Goal: Task Accomplishment & Management: Use online tool/utility

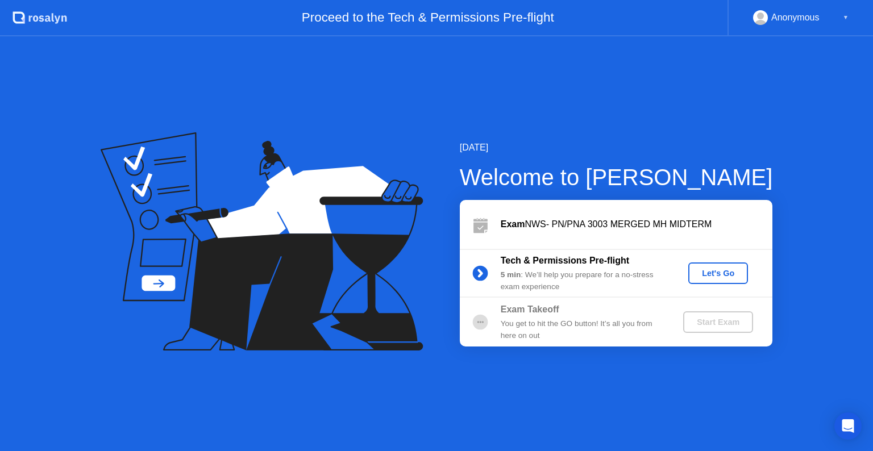
click at [715, 271] on div "Let's Go" at bounding box center [718, 273] width 51 height 9
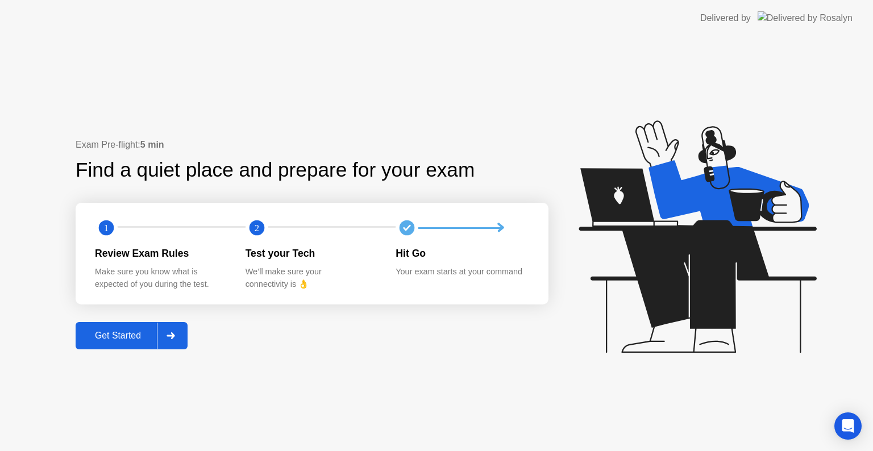
click at [138, 341] on div "Get Started" at bounding box center [118, 336] width 78 height 10
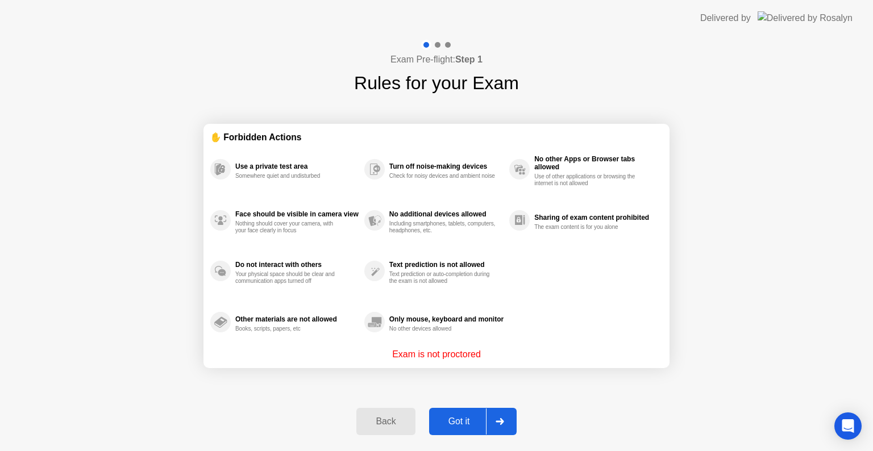
click at [458, 426] on div "Got it" at bounding box center [459, 422] width 53 height 10
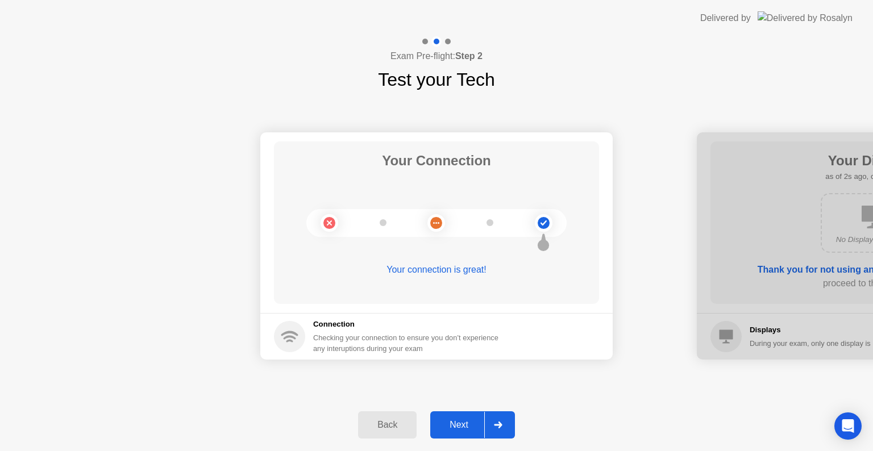
click at [458, 423] on div "Next" at bounding box center [459, 425] width 51 height 10
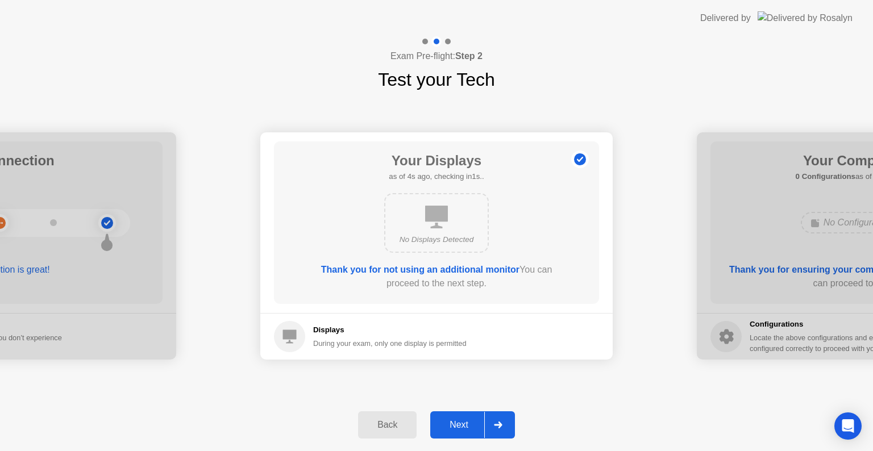
click at [458, 423] on div "Next" at bounding box center [459, 425] width 51 height 10
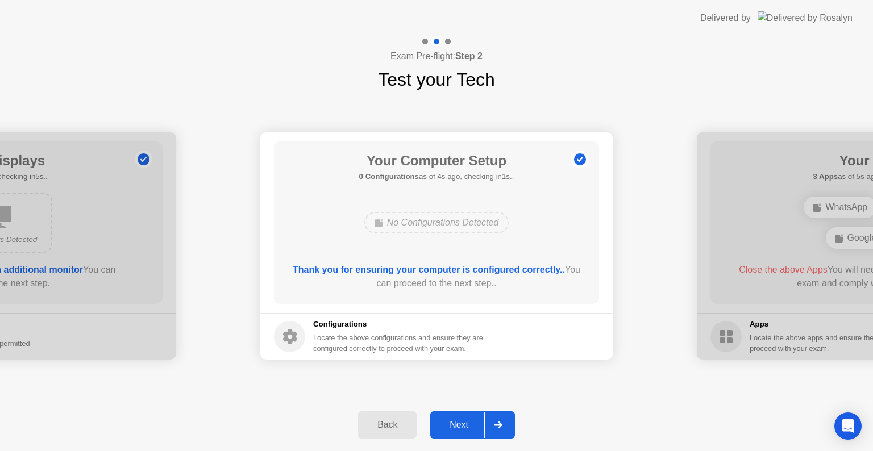
click at [458, 423] on div "Next" at bounding box center [459, 425] width 51 height 10
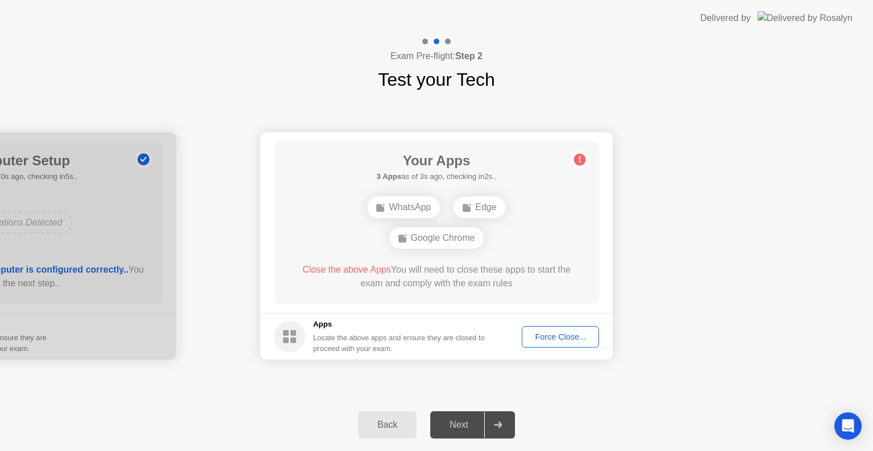
click at [557, 336] on div "Force Close..." at bounding box center [560, 337] width 69 height 9
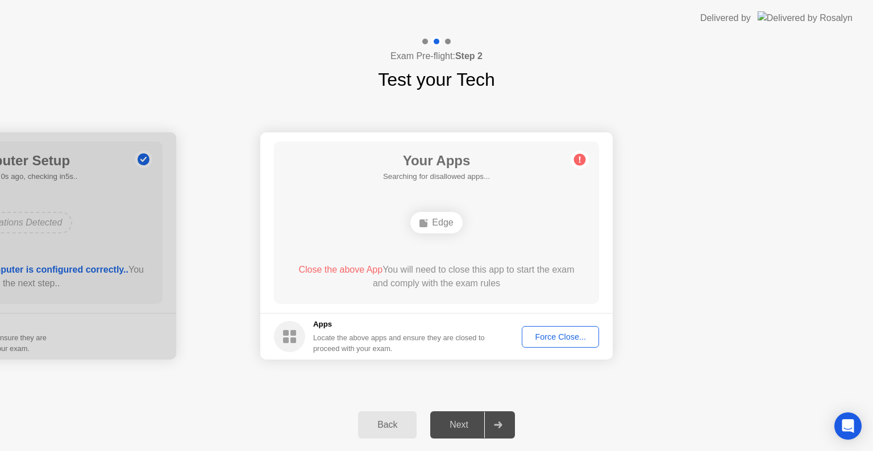
click at [567, 341] on div "Force Close..." at bounding box center [560, 337] width 69 height 9
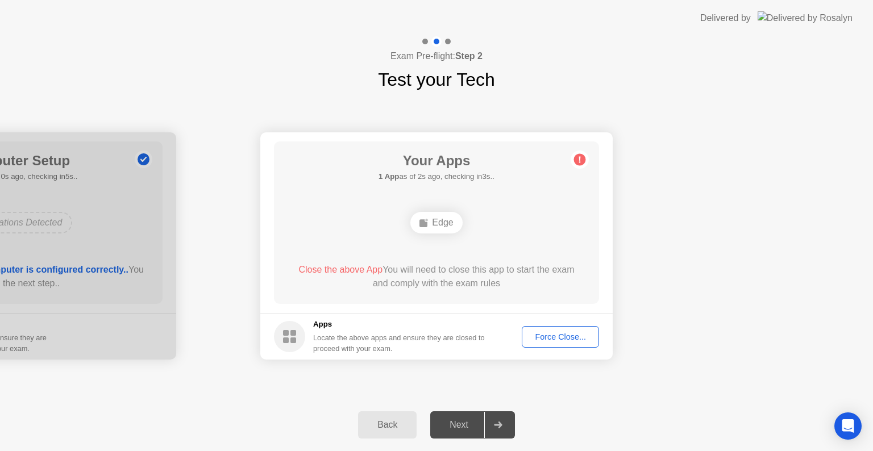
click at [464, 421] on div "Next" at bounding box center [459, 425] width 51 height 10
click at [549, 343] on button "Force Close..." at bounding box center [560, 337] width 77 height 22
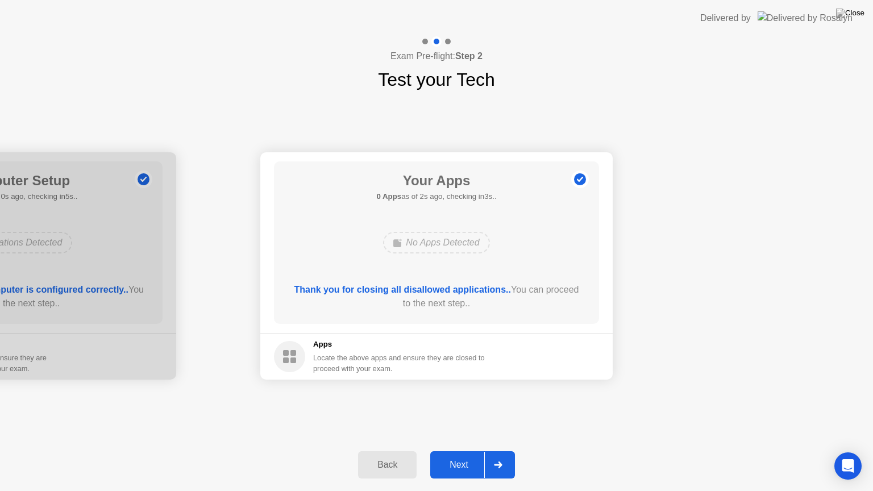
click at [448, 451] on div "Next" at bounding box center [459, 465] width 51 height 10
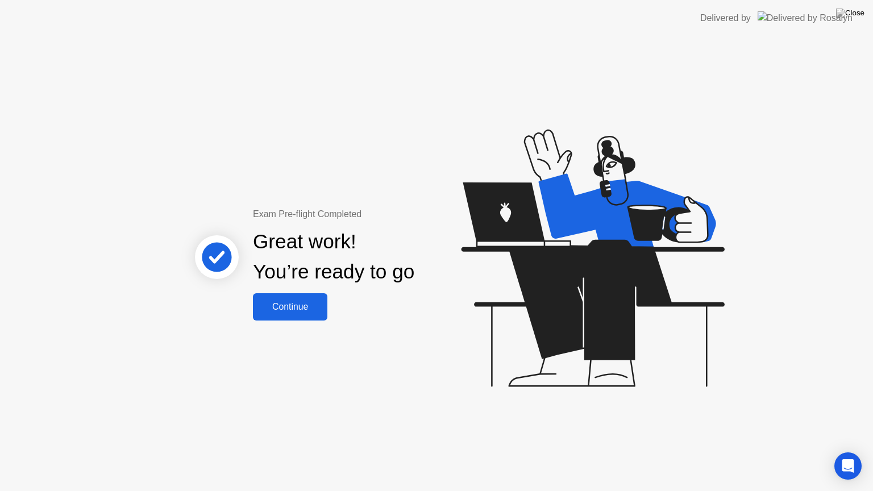
click at [320, 296] on button "Continue" at bounding box center [290, 306] width 74 height 27
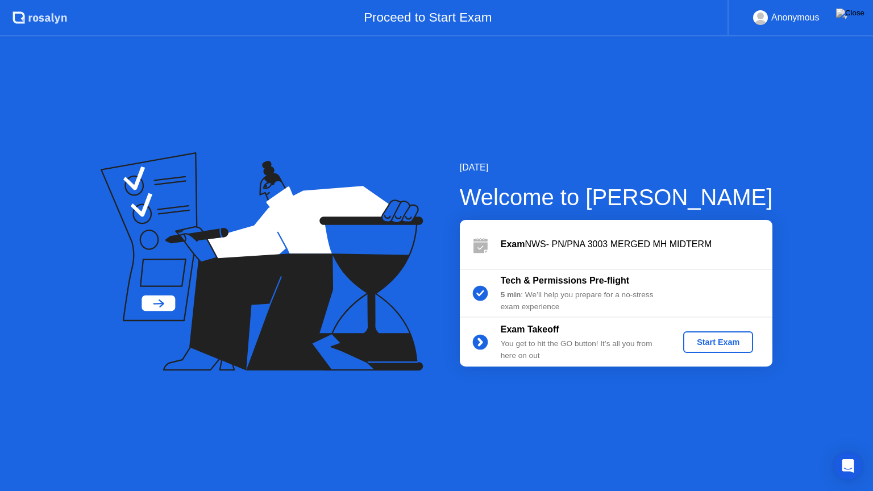
click at [728, 345] on div "Start Exam" at bounding box center [718, 342] width 61 height 9
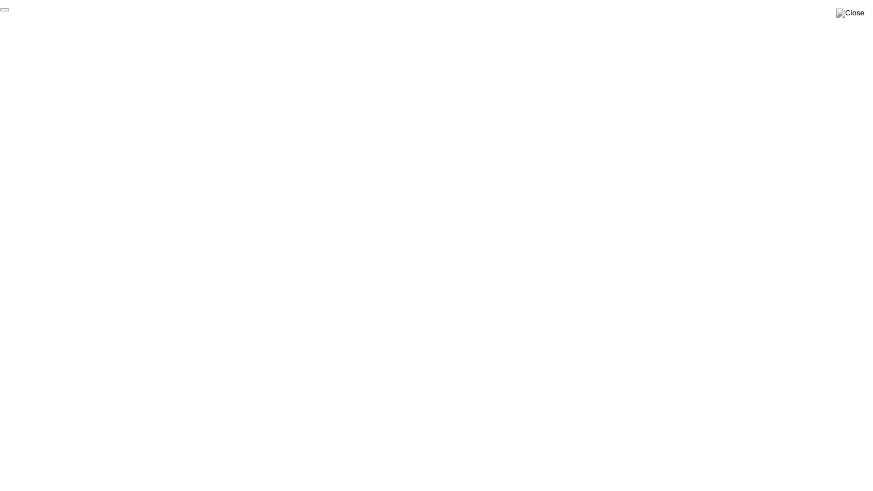
click div "End Proctoring Session"
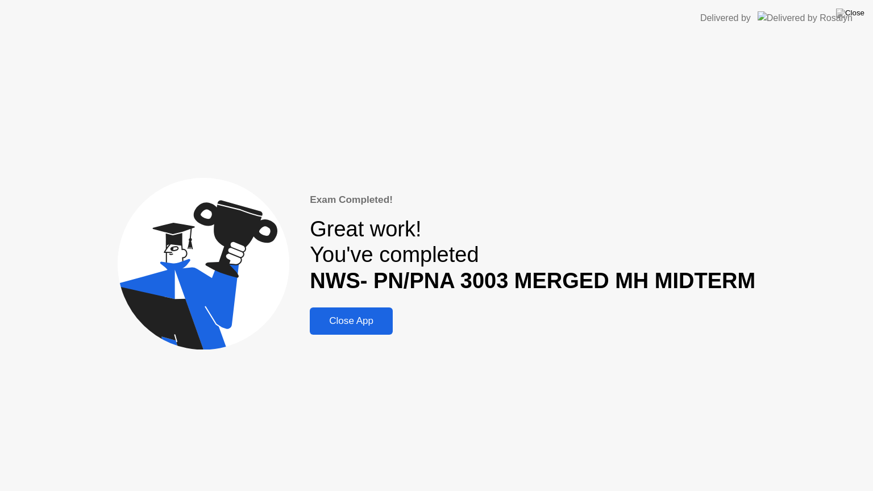
click at [359, 321] on div "Close App" at bounding box center [351, 320] width 76 height 11
